Goal: Book appointment/travel/reservation

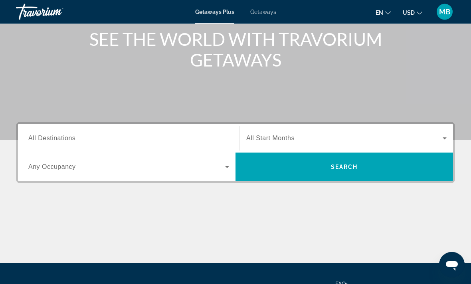
scroll to position [97, 0]
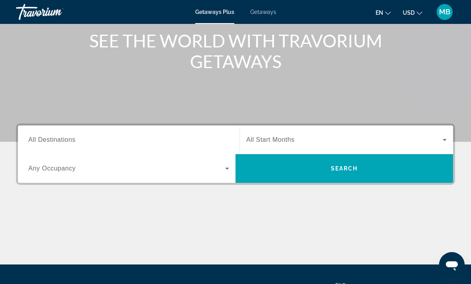
click at [164, 142] on input "Destination All Destinations" at bounding box center [128, 141] width 201 height 10
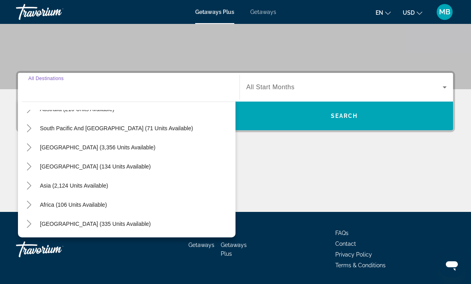
scroll to position [129, 0]
click at [37, 185] on span "Search widget" at bounding box center [74, 185] width 76 height 19
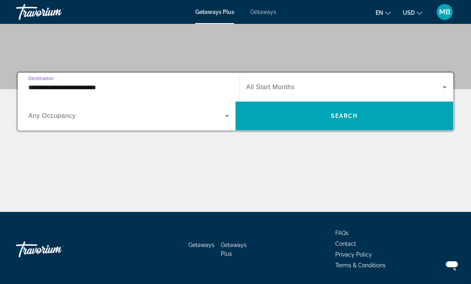
click at [58, 86] on input "**********" at bounding box center [128, 88] width 201 height 10
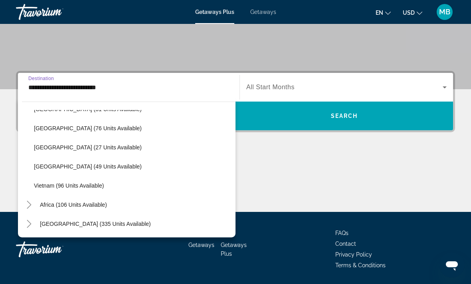
scroll to position [340, 0]
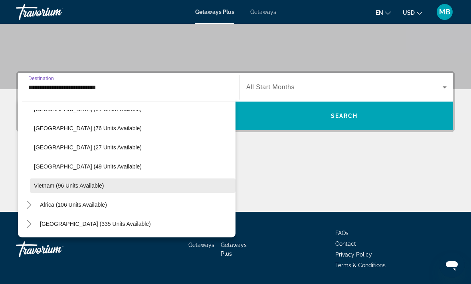
click at [88, 185] on span "Vietnam (96 units available)" at bounding box center [69, 186] width 70 height 6
type input "**********"
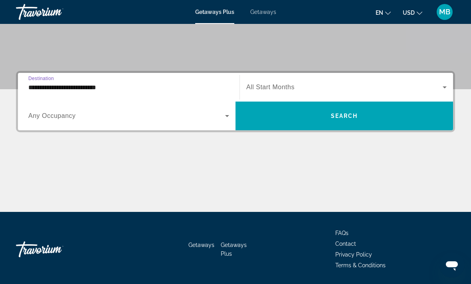
click at [286, 83] on span "Search widget" at bounding box center [344, 88] width 196 height 10
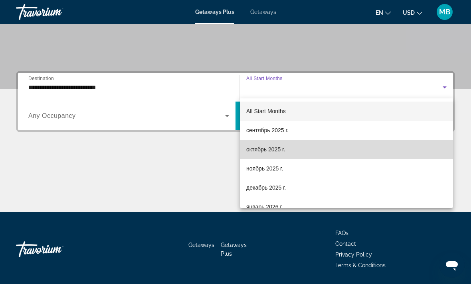
click at [276, 151] on span "октябрь 2025 г." at bounding box center [265, 150] width 39 height 10
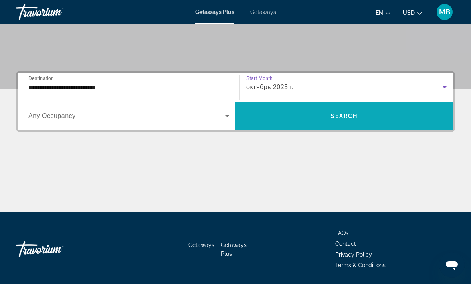
click at [268, 116] on span "Search widget" at bounding box center [343, 116] width 217 height 19
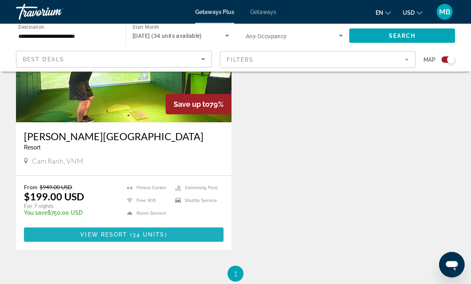
scroll to position [352, 0]
click at [178, 236] on span "Main content" at bounding box center [123, 234] width 199 height 19
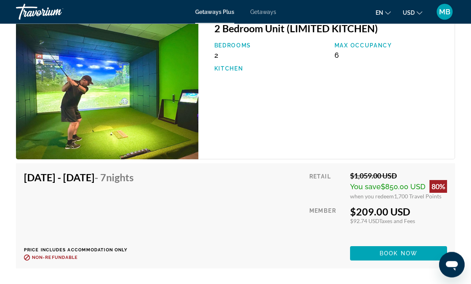
scroll to position [2191, 0]
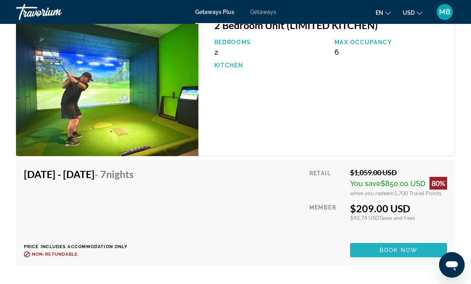
click at [393, 247] on span "Book now" at bounding box center [398, 250] width 38 height 6
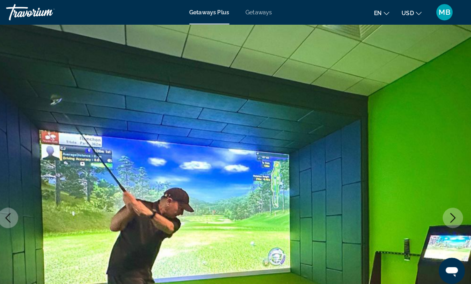
scroll to position [1, 0]
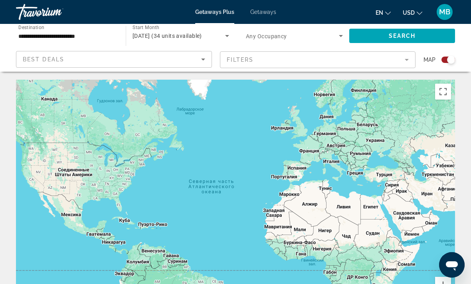
click at [180, 32] on div "[DATE] (34 units available)" at bounding box center [178, 36] width 93 height 10
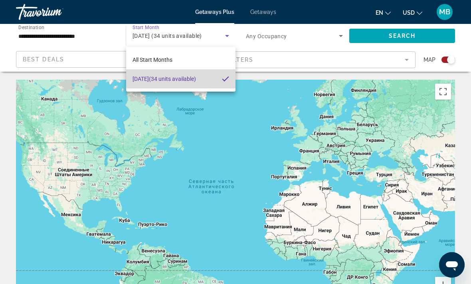
click at [196, 79] on span "[DATE] (34 units available)" at bounding box center [163, 79] width 63 height 10
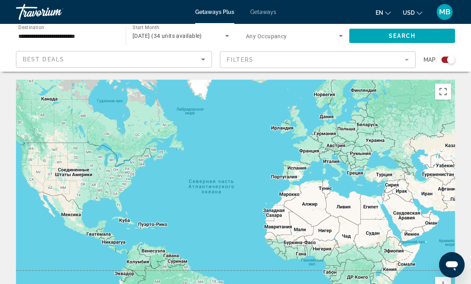
click at [200, 35] on span "[DATE] (34 units available)" at bounding box center [166, 36] width 69 height 6
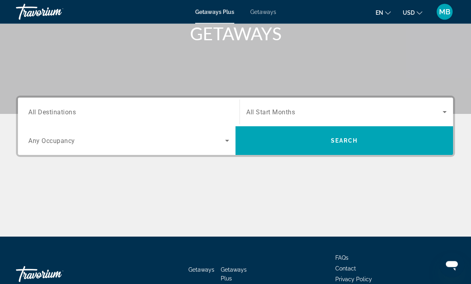
click at [134, 109] on input "Destination All Destinations" at bounding box center [128, 113] width 201 height 10
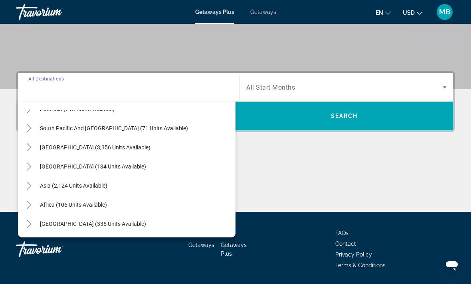
scroll to position [129, 0]
click at [35, 187] on mat-icon "Toggle Asia (2,124 units available)" at bounding box center [29, 186] width 14 height 14
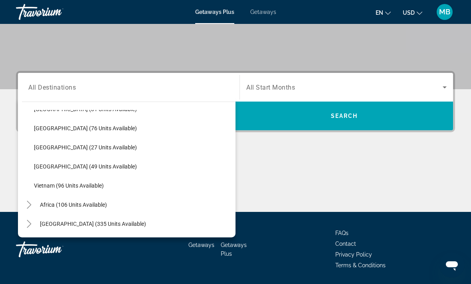
scroll to position [340, 0]
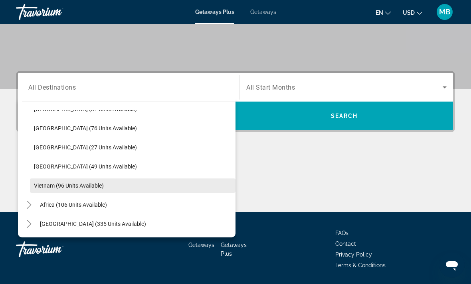
click at [97, 187] on span "Vietnam (96 units available)" at bounding box center [69, 186] width 70 height 6
type input "**********"
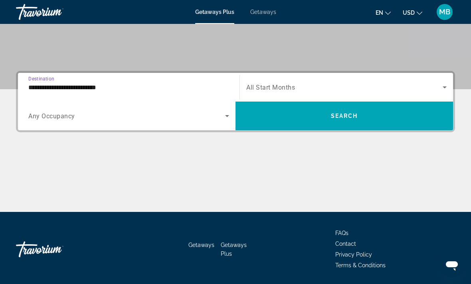
click at [276, 85] on span "All Start Months" at bounding box center [270, 88] width 49 height 8
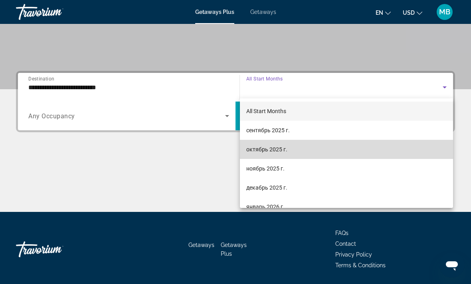
click at [272, 151] on span "октябрь 2025 г." at bounding box center [266, 150] width 41 height 10
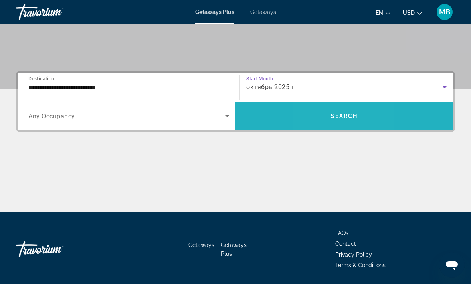
click at [323, 116] on span "Search widget" at bounding box center [343, 116] width 217 height 19
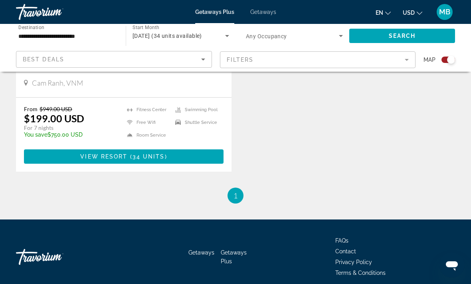
scroll to position [418, 0]
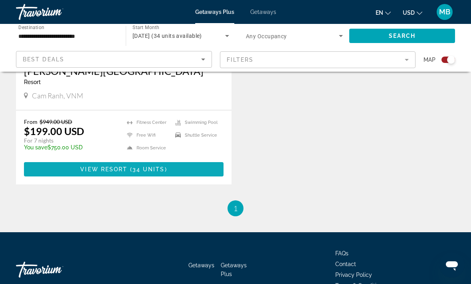
click at [187, 168] on span "Main content" at bounding box center [123, 169] width 199 height 19
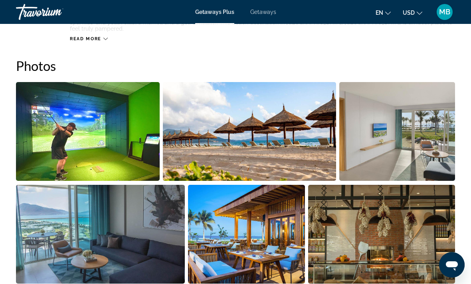
scroll to position [504, 0]
click at [291, 138] on img "Open full-screen image slider" at bounding box center [250, 132] width 174 height 99
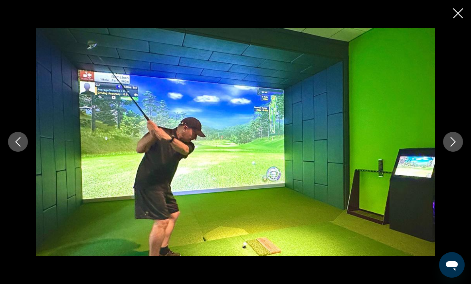
scroll to position [409, 0]
click at [458, 136] on button "Next image" at bounding box center [453, 142] width 20 height 20
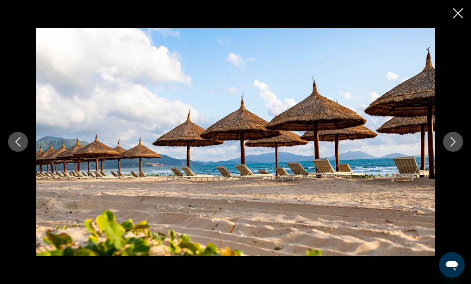
click at [453, 142] on icon "Next image" at bounding box center [453, 142] width 10 height 10
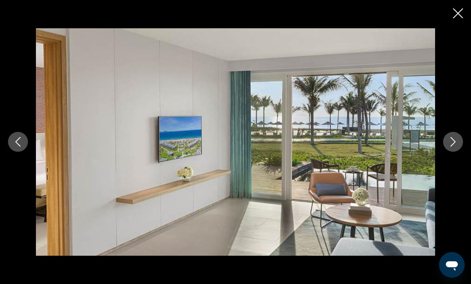
click at [452, 141] on icon "Next image" at bounding box center [453, 142] width 10 height 10
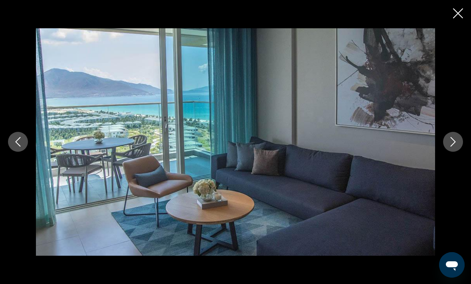
click at [452, 138] on icon "Next image" at bounding box center [453, 142] width 10 height 10
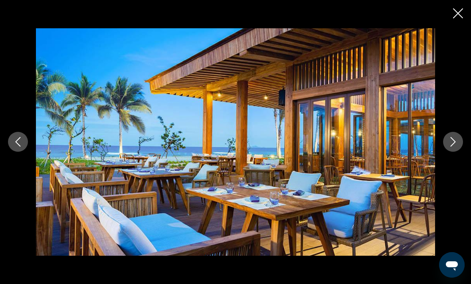
click at [451, 140] on icon "Next image" at bounding box center [453, 142] width 10 height 10
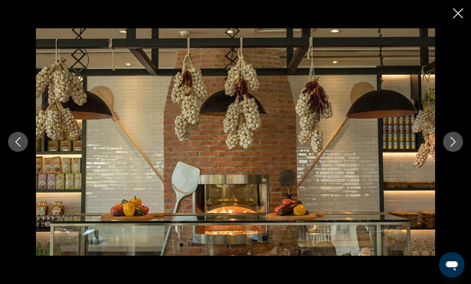
click at [452, 139] on icon "Next image" at bounding box center [452, 143] width 5 height 10
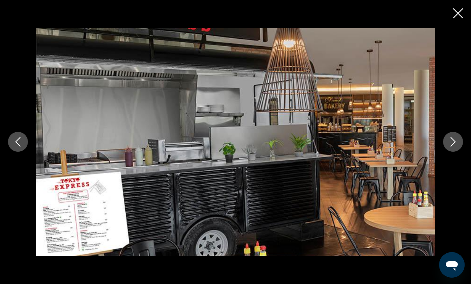
click at [449, 147] on icon "Next image" at bounding box center [453, 142] width 10 height 10
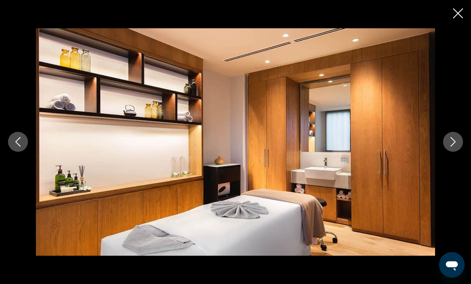
click at [452, 139] on icon "Next image" at bounding box center [452, 143] width 5 height 10
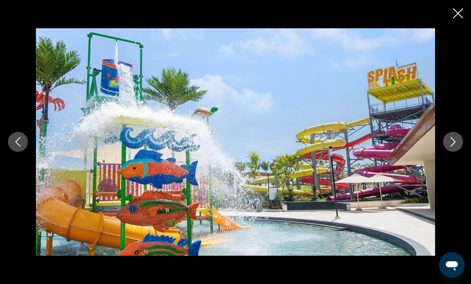
click at [450, 144] on icon "Next image" at bounding box center [453, 142] width 10 height 10
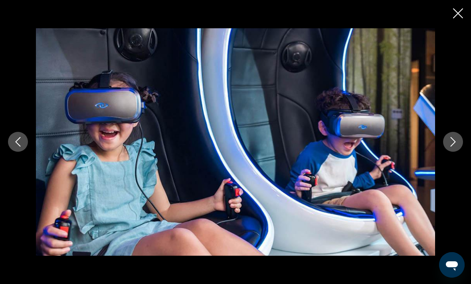
click at [449, 138] on icon "Next image" at bounding box center [453, 142] width 10 height 10
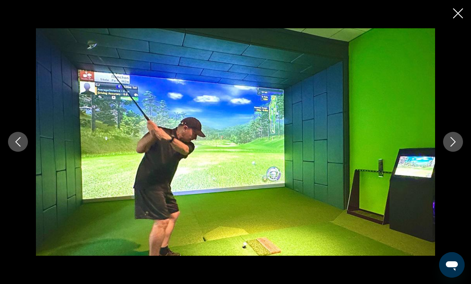
click at [450, 146] on icon "Next image" at bounding box center [453, 142] width 10 height 10
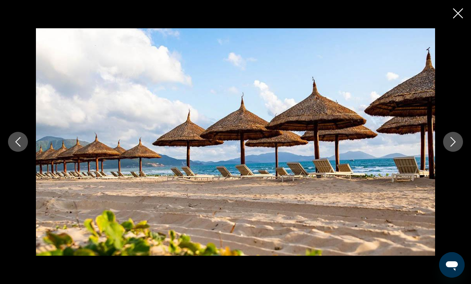
click at [26, 146] on button "Previous image" at bounding box center [18, 142] width 20 height 20
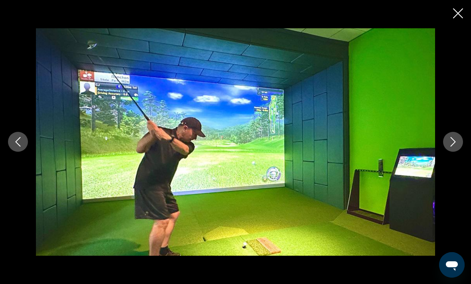
click at [452, 144] on icon "Next image" at bounding box center [453, 142] width 10 height 10
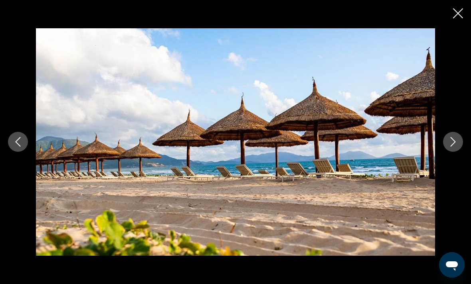
click at [450, 145] on icon "Next image" at bounding box center [453, 142] width 10 height 10
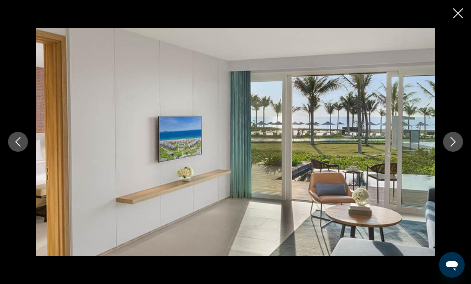
click at [448, 141] on button "Next image" at bounding box center [453, 142] width 20 height 20
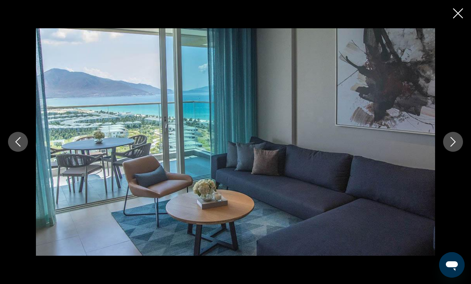
click at [456, 138] on icon "Next image" at bounding box center [453, 142] width 10 height 10
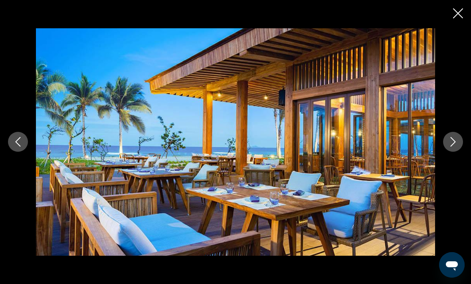
click at [455, 16] on icon "Close slideshow" at bounding box center [458, 13] width 10 height 10
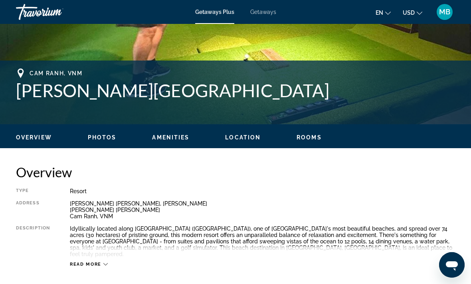
scroll to position [278, 0]
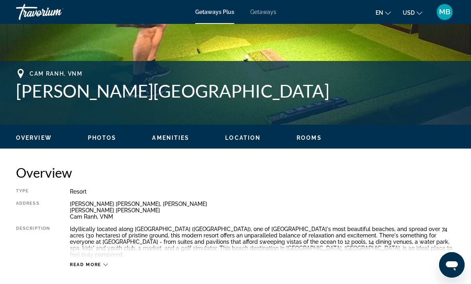
click at [97, 263] on span "Read more" at bounding box center [86, 265] width 32 height 5
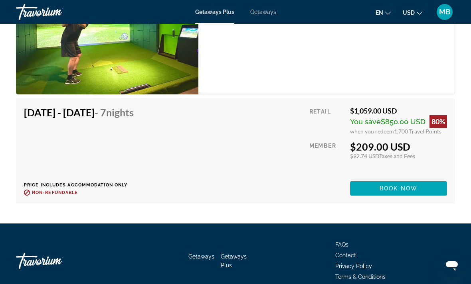
scroll to position [2255, 0]
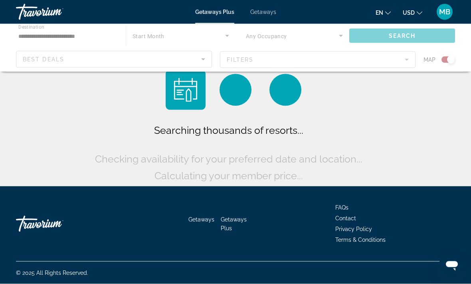
scroll to position [26, 0]
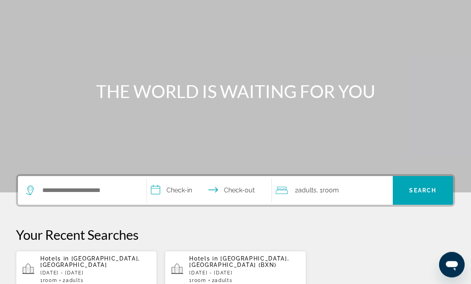
scroll to position [60, 0]
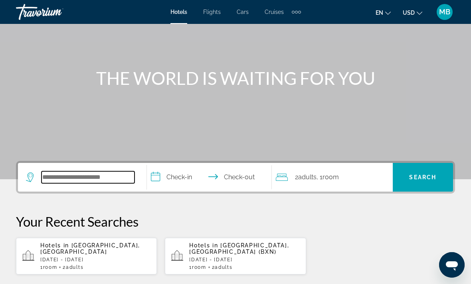
click at [96, 172] on input "Search widget" at bounding box center [87, 178] width 93 height 12
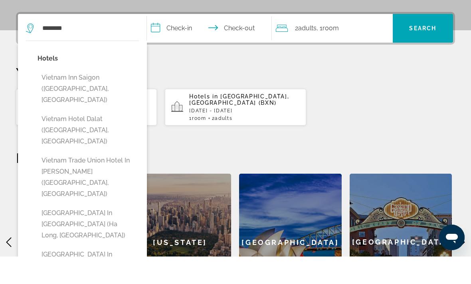
scroll to position [209, 0]
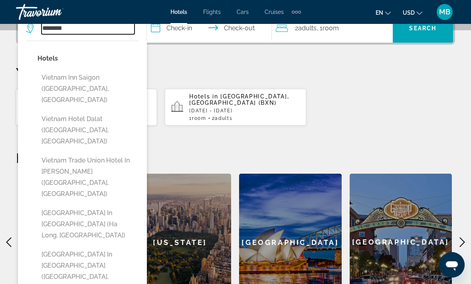
click at [99, 30] on input "*******" at bounding box center [87, 28] width 93 height 12
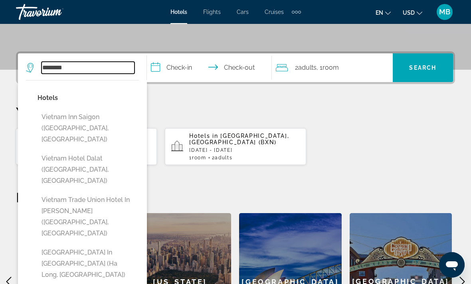
scroll to position [170, 0]
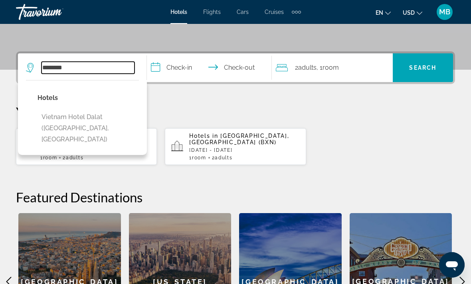
type input "*******"
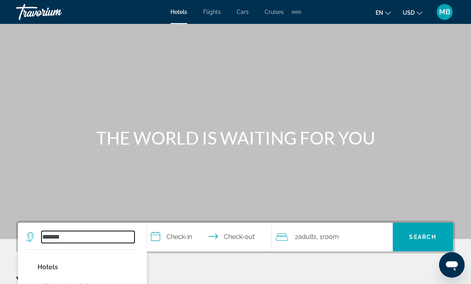
scroll to position [0, 0]
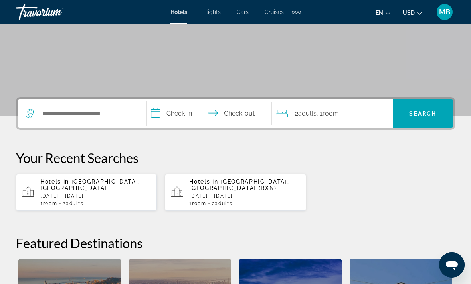
scroll to position [123, 0]
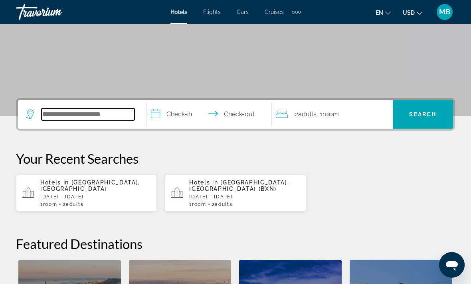
click at [91, 114] on input "Search widget" at bounding box center [87, 115] width 93 height 12
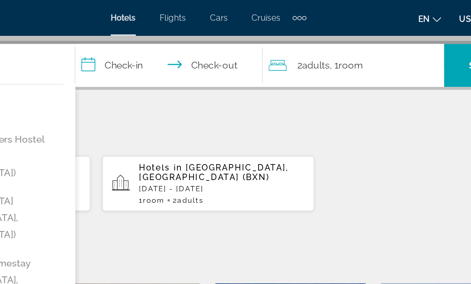
scroll to position [192, 0]
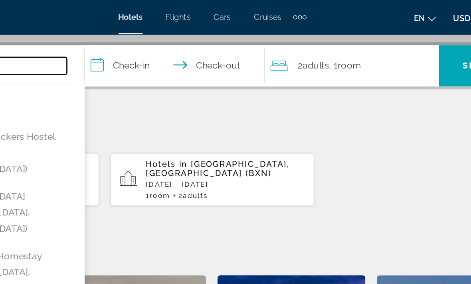
type input "******"
click at [292, 6] on div "Extra navigation items" at bounding box center [296, 12] width 9 height 12
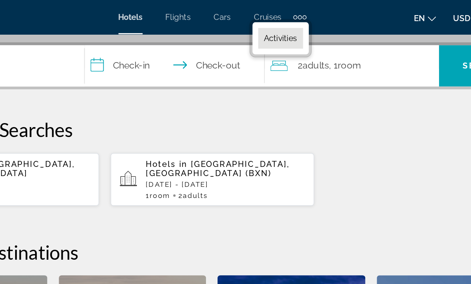
click at [271, 25] on span "Activities" at bounding box center [282, 27] width 23 height 6
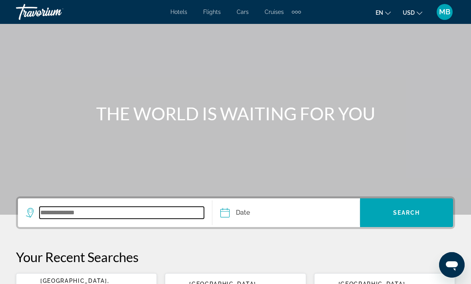
click at [160, 214] on input "Search widget" at bounding box center [121, 213] width 164 height 12
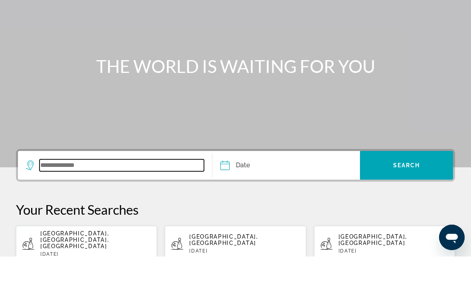
scroll to position [130, 0]
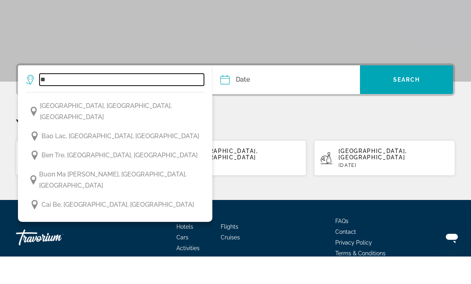
type input "*"
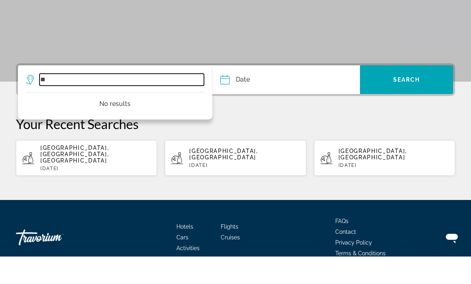
type input "*"
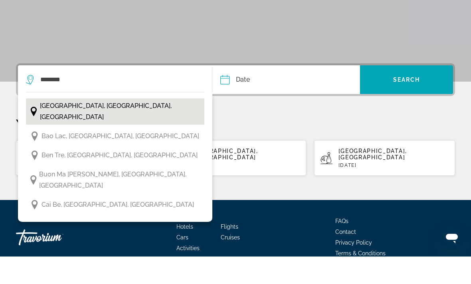
click at [165, 128] on span "Ba Be National Park, Northern Vietnam, Vietnam" at bounding box center [120, 139] width 160 height 22
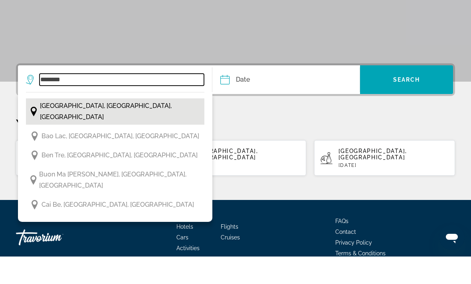
type input "**********"
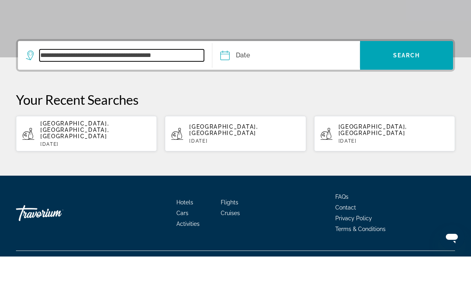
scroll to position [158, 0]
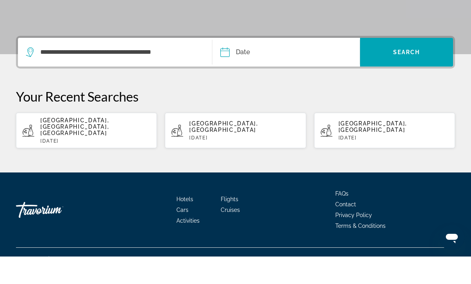
click at [272, 65] on input "Date" at bounding box center [254, 80] width 73 height 31
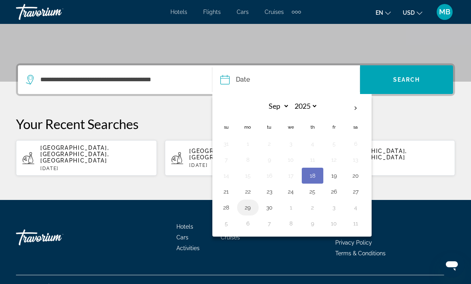
click at [247, 206] on button "29" at bounding box center [247, 207] width 13 height 11
type input "**********"
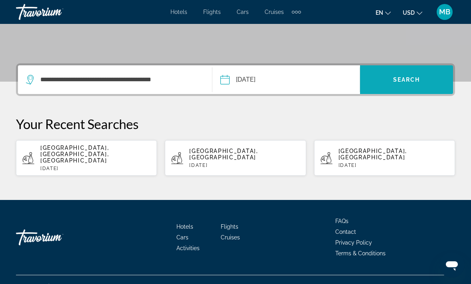
click at [409, 73] on span "Search widget" at bounding box center [406, 79] width 93 height 19
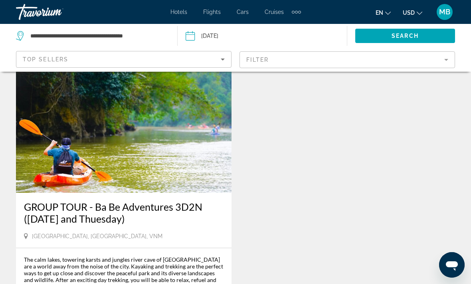
scroll to position [30, 0]
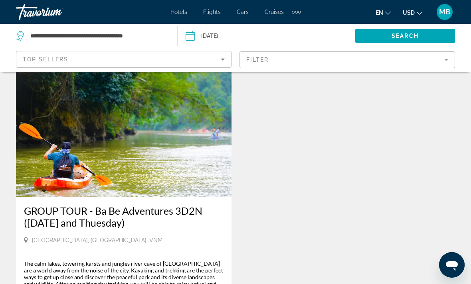
click at [380, 9] on button "en English Español Français Italiano Português русский" at bounding box center [382, 13] width 15 height 12
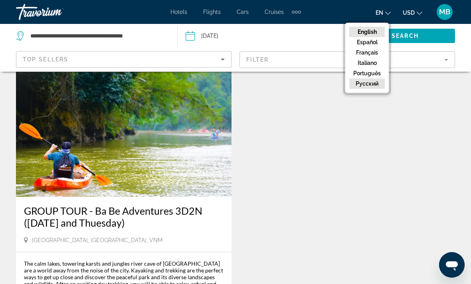
click at [370, 86] on button "русский" at bounding box center [367, 84] width 36 height 10
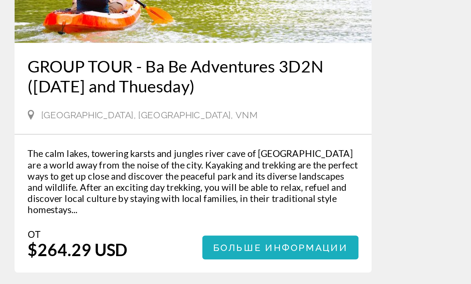
scroll to position [113, 0]
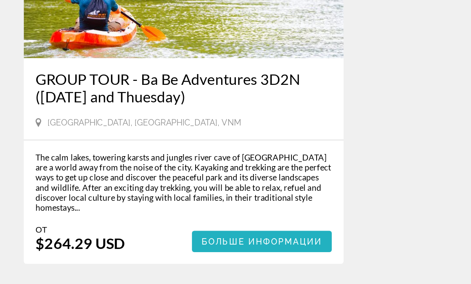
click at [179, 229] on span "Main content" at bounding box center [176, 238] width 94 height 19
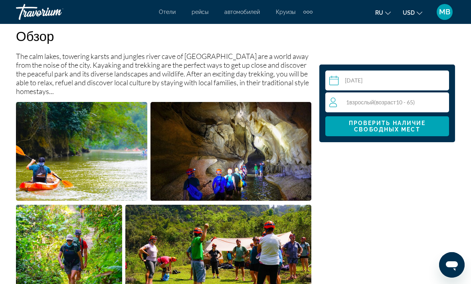
scroll to position [414, 0]
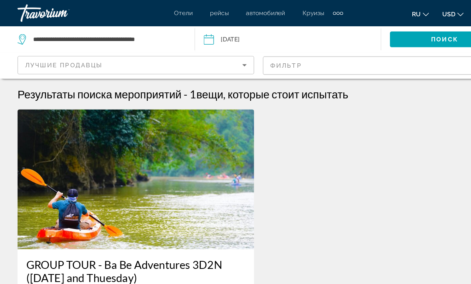
click at [148, 55] on div "Лучшие продавцы" at bounding box center [122, 60] width 198 height 10
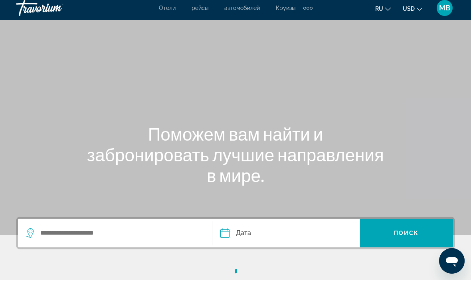
scroll to position [4, 0]
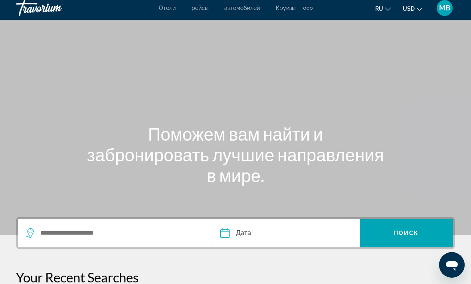
click at [311, 5] on div "Extra navigation items" at bounding box center [307, 8] width 9 height 12
click at [299, 22] on span "деятельность" at bounding box center [287, 23] width 37 height 6
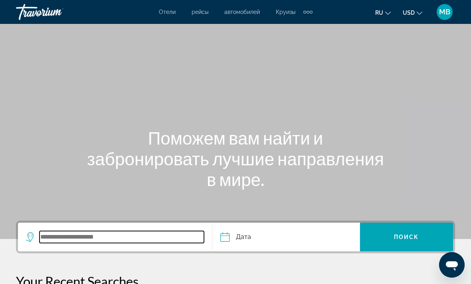
click at [155, 238] on input "Search widget" at bounding box center [121, 237] width 164 height 12
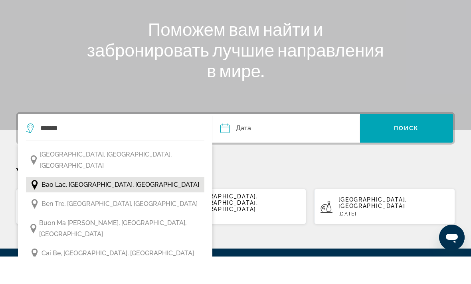
click at [166, 205] on button "Bao Lac, Northern Vietnam, Vietnam" at bounding box center [115, 212] width 178 height 15
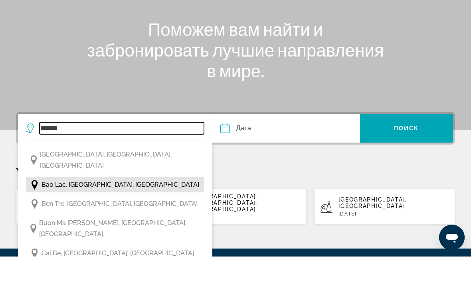
type input "**********"
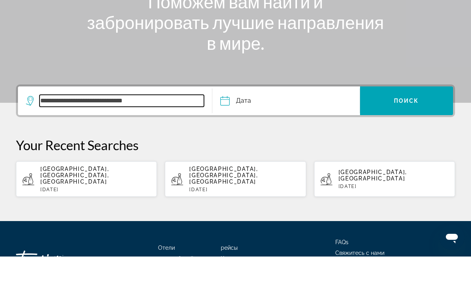
scroll to position [164, 0]
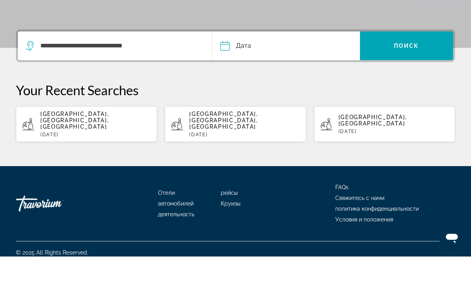
click at [291, 59] on input "Date" at bounding box center [254, 74] width 73 height 31
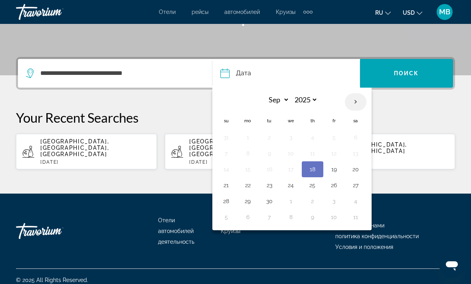
click at [355, 100] on th "Next month" at bounding box center [356, 102] width 22 height 18
select select "*"
click at [290, 202] on button "29" at bounding box center [290, 201] width 13 height 11
type input "**********"
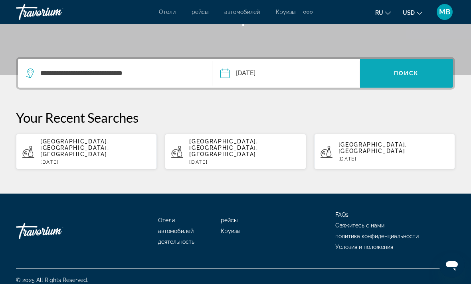
click at [405, 69] on span "Search widget" at bounding box center [406, 73] width 93 height 19
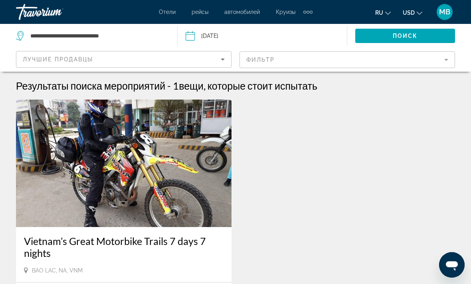
click at [186, 52] on div "Лучшие продавцы" at bounding box center [124, 62] width 202 height 22
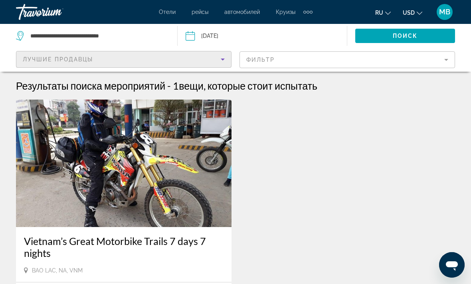
click at [170, 56] on div "Лучшие продавцы" at bounding box center [122, 60] width 198 height 10
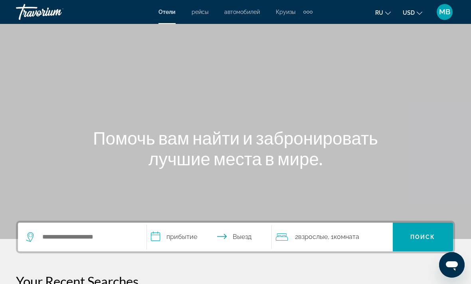
click at [197, 25] on div "Main content" at bounding box center [235, 119] width 471 height 239
click at [258, 22] on mat-toolbar "Отели рейсы автомобилей Круизы деятельность Отели рейсы автомобилей Круизы деят…" at bounding box center [235, 12] width 471 height 24
click at [311, 7] on div "Extra navigation items" at bounding box center [307, 12] width 9 height 12
click at [298, 24] on span "деятельность" at bounding box center [288, 27] width 36 height 6
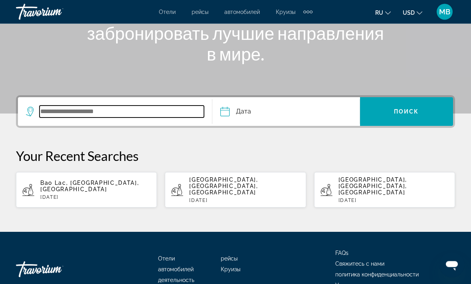
click at [140, 113] on input "Search widget" at bounding box center [121, 112] width 164 height 12
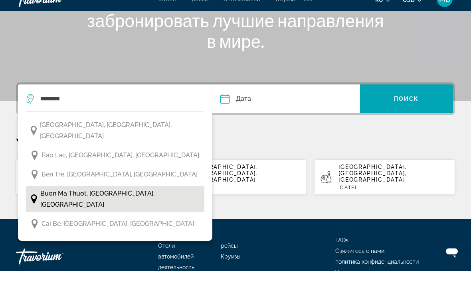
click at [144, 201] on span "Buon Ma Thuot, Central Vietnam, Vietnam" at bounding box center [120, 212] width 160 height 22
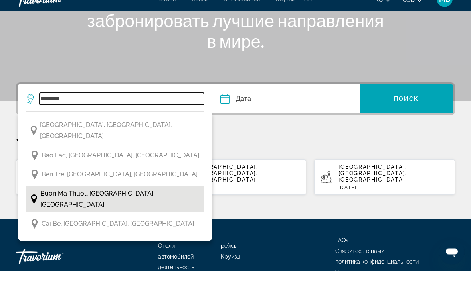
type input "**********"
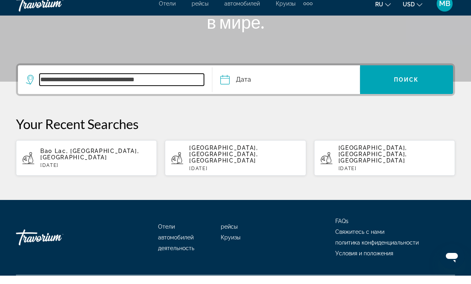
scroll to position [164, 0]
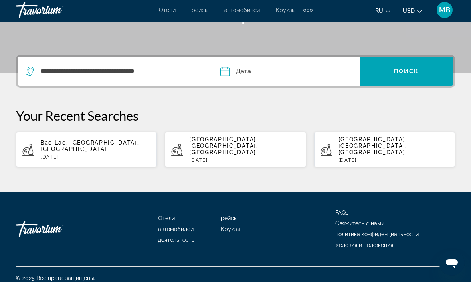
click at [282, 72] on input "Date" at bounding box center [254, 74] width 73 height 31
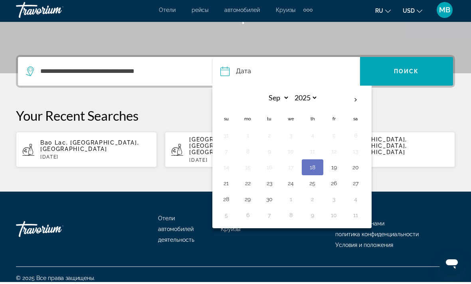
scroll to position [138, 0]
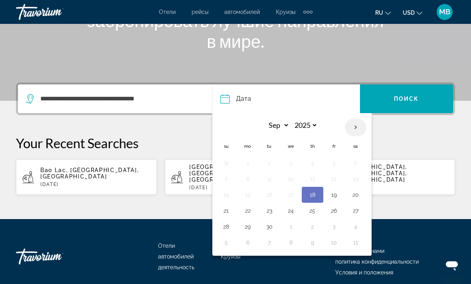
click at [359, 125] on th "Next month" at bounding box center [356, 128] width 22 height 18
select select "*"
click at [290, 225] on button "29" at bounding box center [290, 226] width 13 height 11
type input "**********"
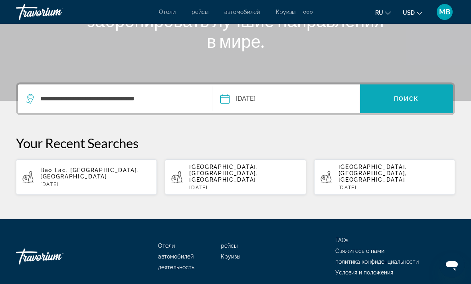
click at [401, 98] on span "Поиск" at bounding box center [406, 99] width 25 height 6
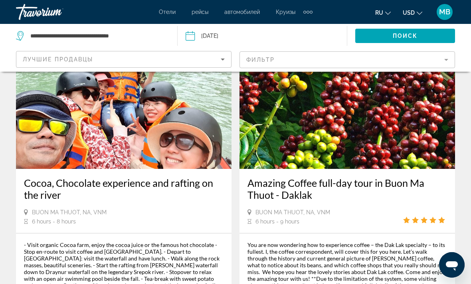
scroll to position [110, 0]
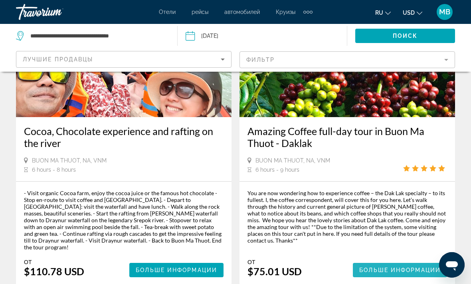
click at [377, 267] on span "Больше информации" at bounding box center [399, 270] width 81 height 6
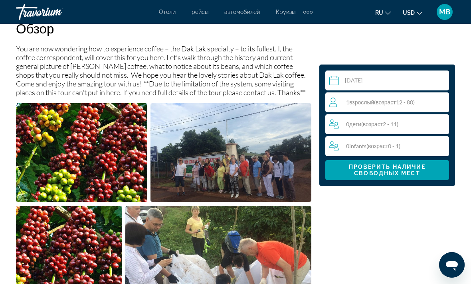
scroll to position [422, 0]
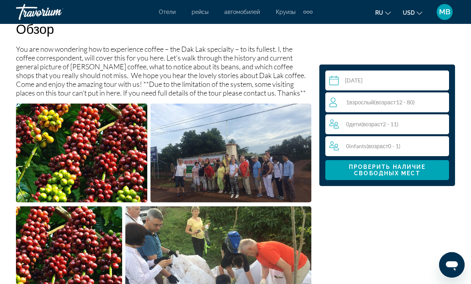
click at [91, 158] on img "Open full-screen image slider" at bounding box center [81, 153] width 131 height 99
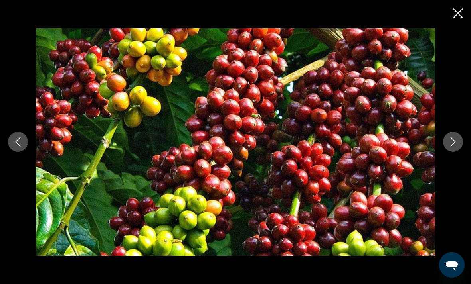
click at [457, 138] on icon "Next image" at bounding box center [453, 142] width 10 height 10
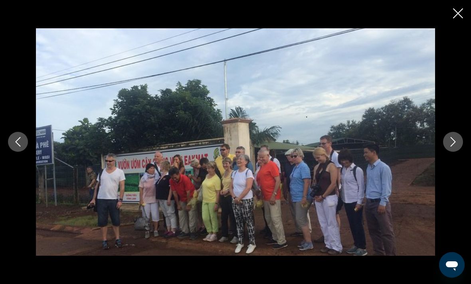
click at [451, 145] on icon "Next image" at bounding box center [453, 142] width 10 height 10
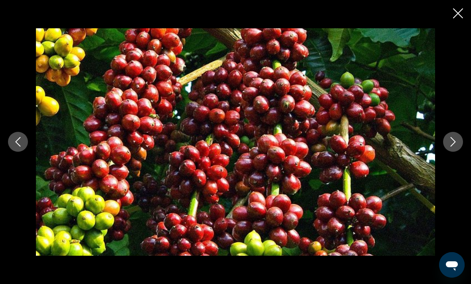
click at [454, 143] on icon "Next image" at bounding box center [453, 142] width 10 height 10
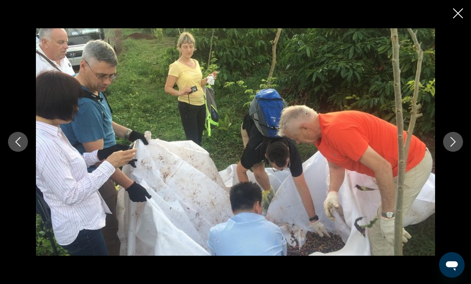
click at [453, 138] on icon "Next image" at bounding box center [453, 142] width 10 height 10
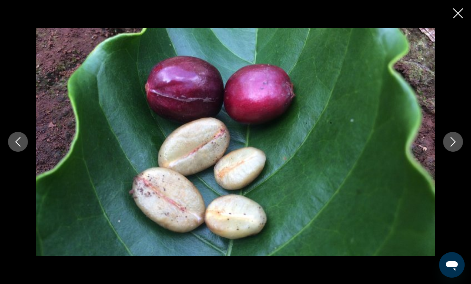
click at [458, 140] on button "Next image" at bounding box center [453, 142] width 20 height 20
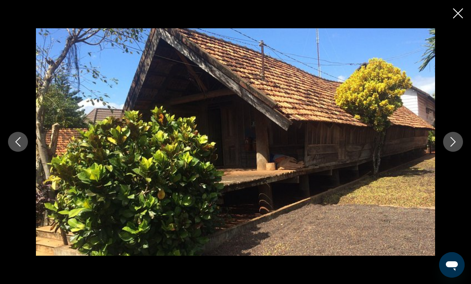
click at [460, 139] on button "Next image" at bounding box center [453, 142] width 20 height 20
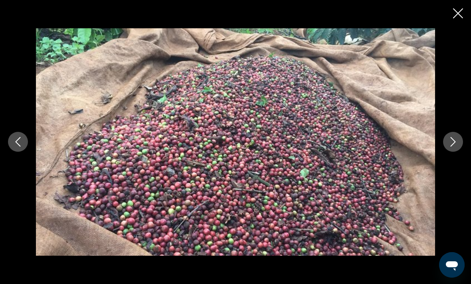
scroll to position [420, 0]
click at [457, 147] on icon "Next image" at bounding box center [453, 142] width 10 height 10
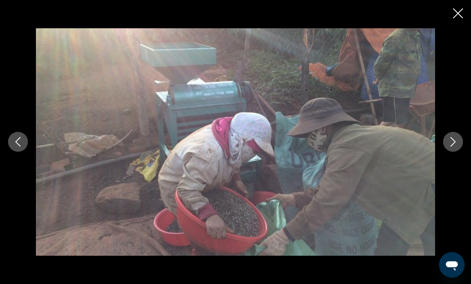
click at [454, 147] on icon "Next image" at bounding box center [453, 142] width 10 height 10
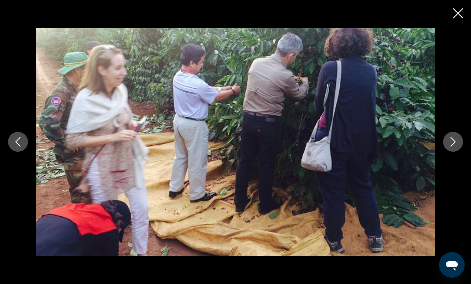
click at [452, 148] on button "Next image" at bounding box center [453, 142] width 20 height 20
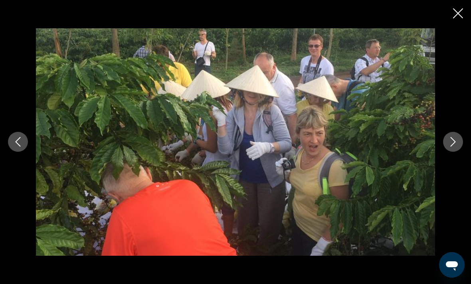
click at [455, 147] on icon "Next image" at bounding box center [453, 142] width 10 height 10
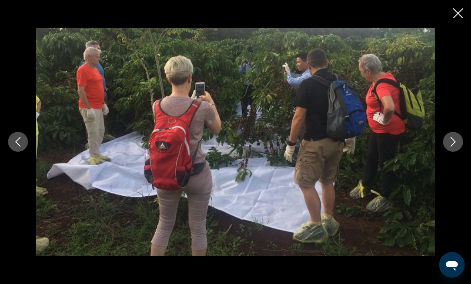
click at [24, 152] on button "Previous image" at bounding box center [18, 142] width 20 height 20
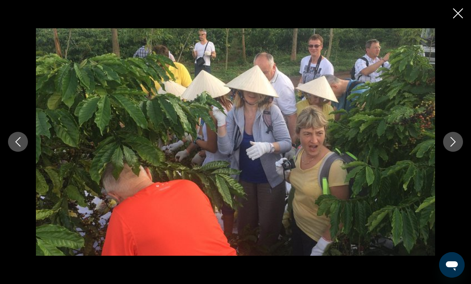
click at [454, 147] on icon "Next image" at bounding box center [452, 143] width 5 height 10
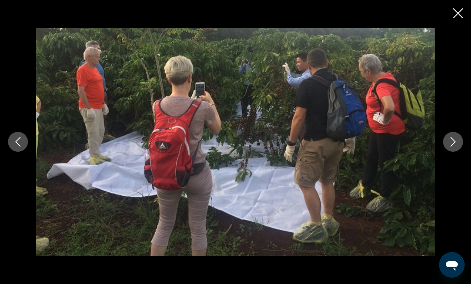
click at [453, 147] on icon "Next image" at bounding box center [453, 142] width 10 height 10
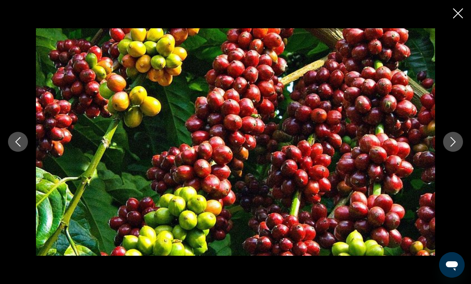
click at [456, 147] on icon "Next image" at bounding box center [453, 142] width 10 height 10
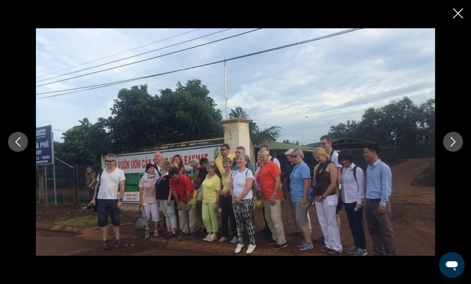
click at [455, 147] on icon "Next image" at bounding box center [453, 142] width 10 height 10
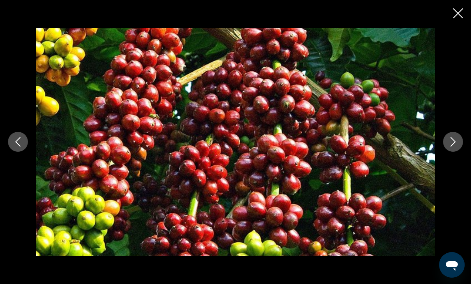
click at [456, 147] on icon "Next image" at bounding box center [453, 142] width 10 height 10
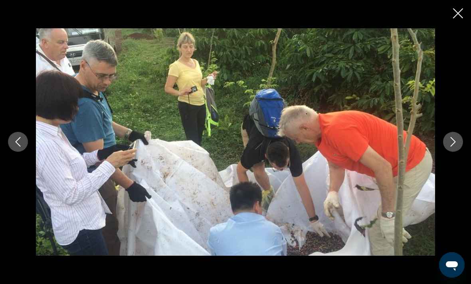
click at [458, 14] on icon "Close slideshow" at bounding box center [458, 13] width 10 height 10
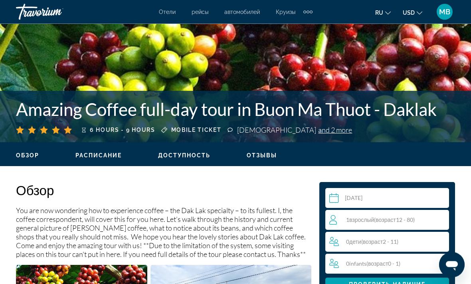
click at [233, 13] on span "автомобилей" at bounding box center [242, 12] width 36 height 6
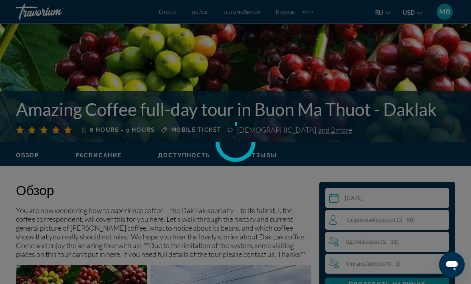
scroll to position [261, 0]
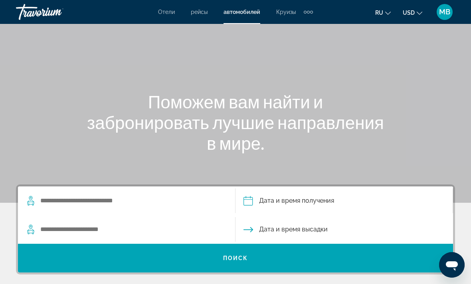
scroll to position [35, 0]
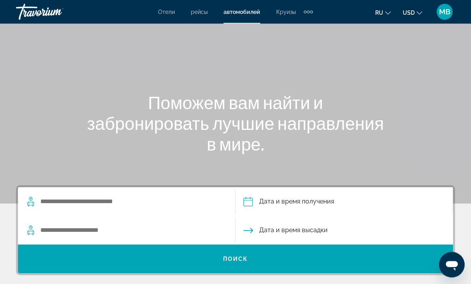
click at [293, 9] on span "Круизы" at bounding box center [286, 12] width 20 height 6
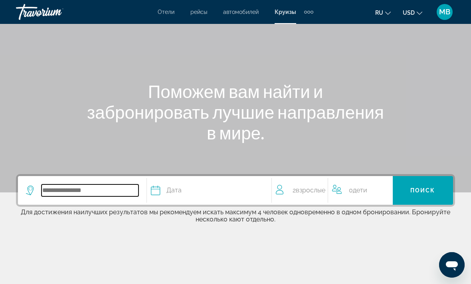
click at [96, 190] on input "Search widget" at bounding box center [89, 191] width 97 height 12
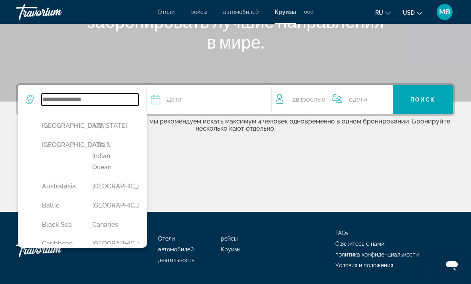
scroll to position [5, 0]
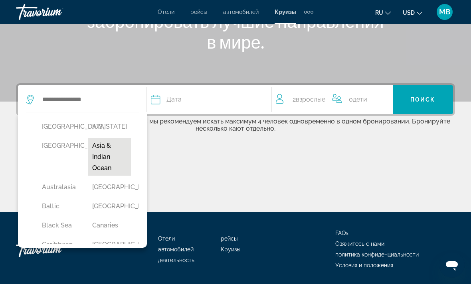
click at [107, 166] on button "Asia & Indian Ocean" at bounding box center [109, 157] width 42 height 38
type input "**********"
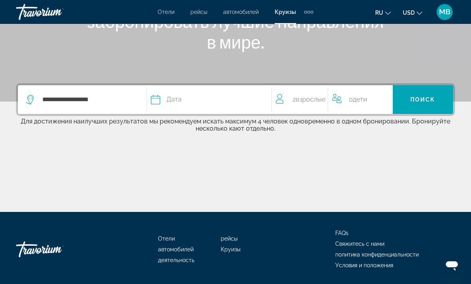
click at [220, 97] on div "Дата" at bounding box center [207, 99] width 113 height 11
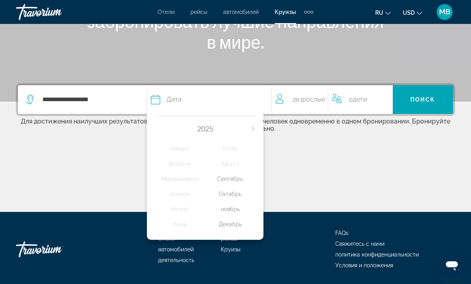
click at [251, 125] on div "2025" at bounding box center [205, 128] width 101 height 9
click at [239, 192] on div "Октябрь" at bounding box center [230, 194] width 50 height 14
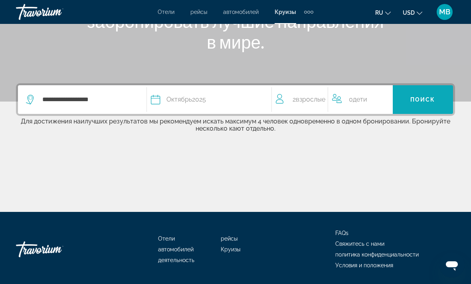
click at [423, 92] on span "Search widget" at bounding box center [423, 99] width 60 height 19
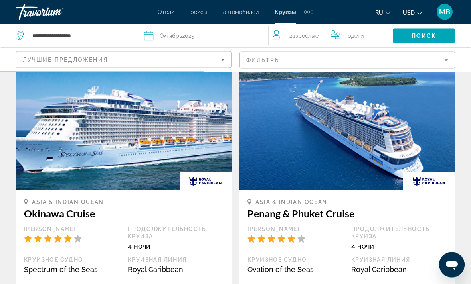
scroll to position [781, 0]
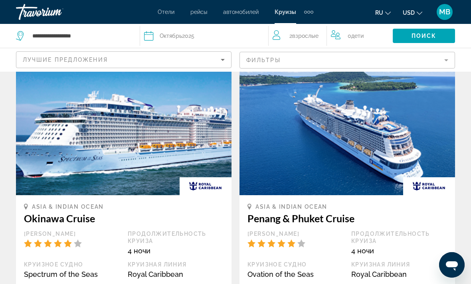
click at [122, 113] on img "Main content" at bounding box center [123, 132] width 215 height 128
